Goal: Transaction & Acquisition: Subscribe to service/newsletter

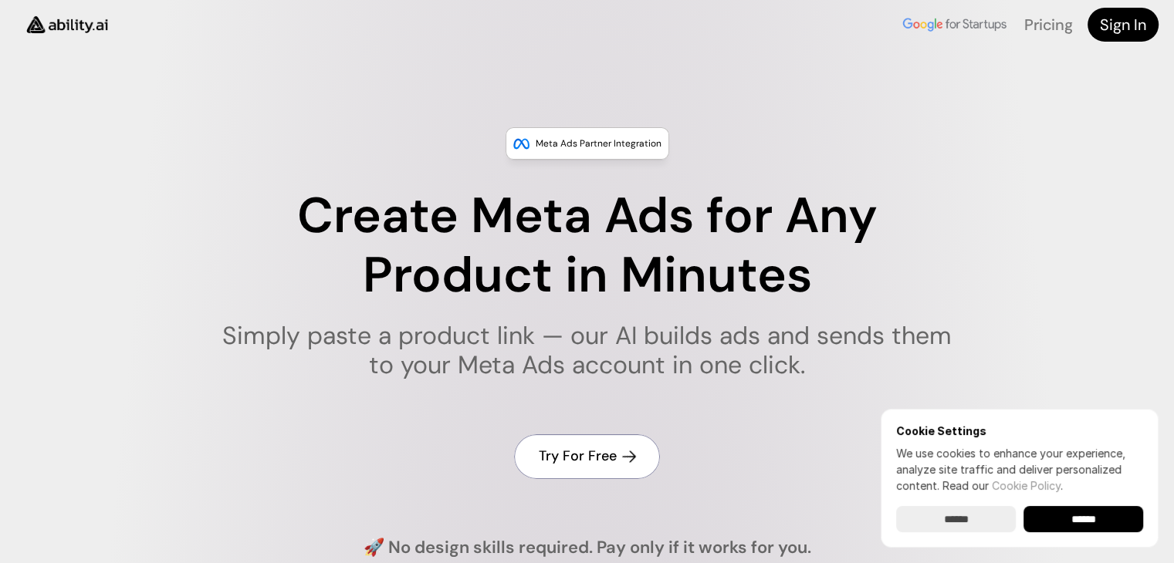
click at [625, 437] on link "Try For Free" at bounding box center [587, 456] width 146 height 44
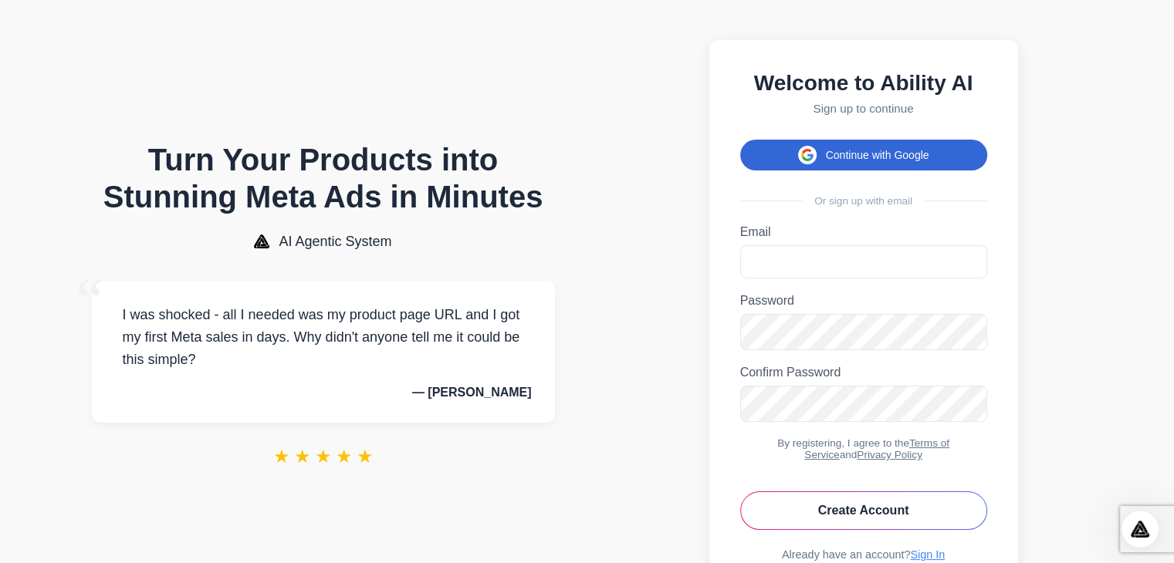
click at [865, 160] on button "Continue with Google" at bounding box center [863, 155] width 247 height 31
